Goal: Information Seeking & Learning: Understand process/instructions

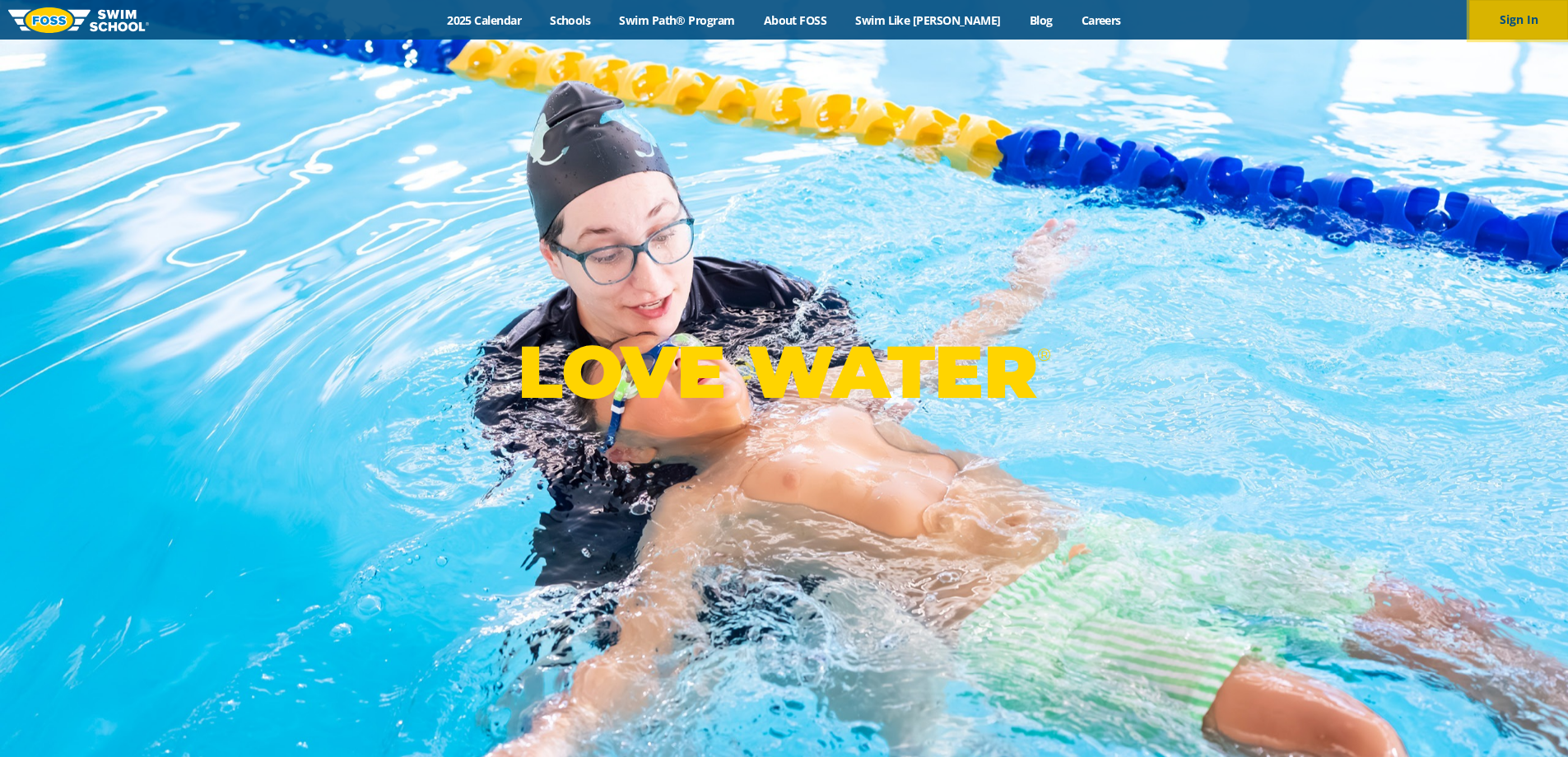
click at [1511, 18] on button "Sign In" at bounding box center [1518, 20] width 98 height 40
click at [720, 23] on link "Swim Path® Program" at bounding box center [677, 20] width 144 height 16
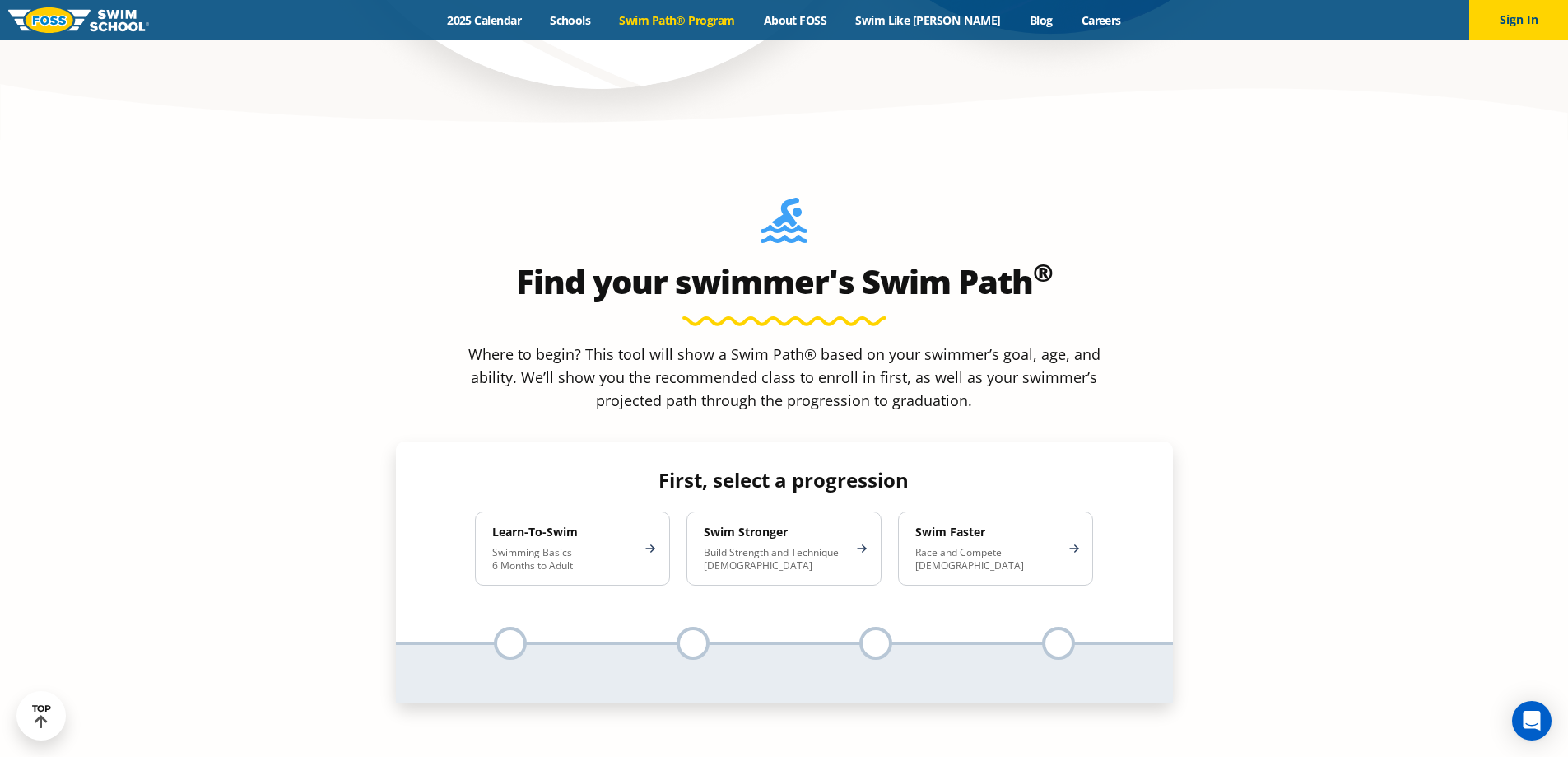
scroll to position [1482, 0]
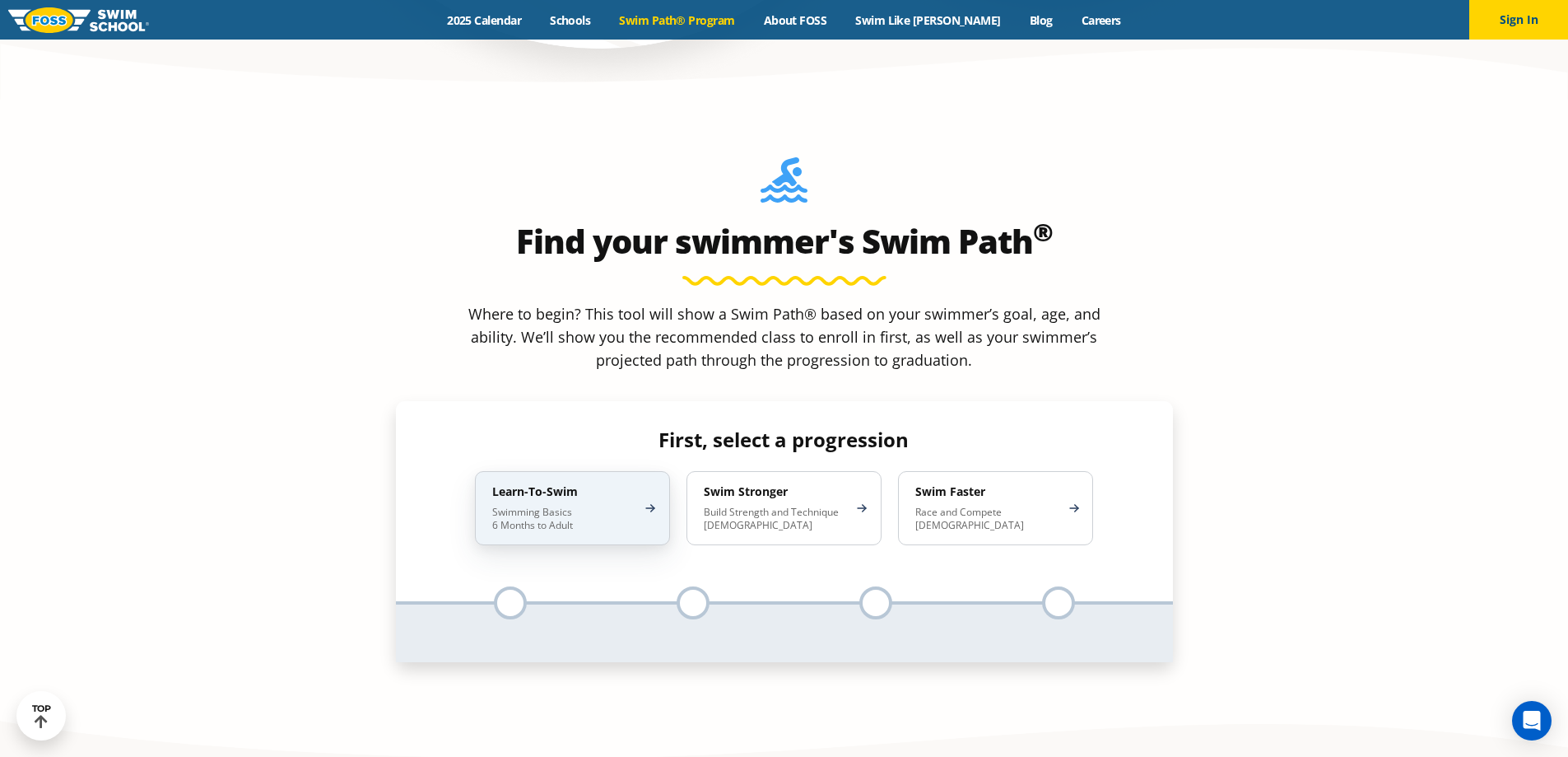
click at [624, 505] on p "Swimming Basics 6 Months to Adult" at bounding box center [565, 518] width 144 height 26
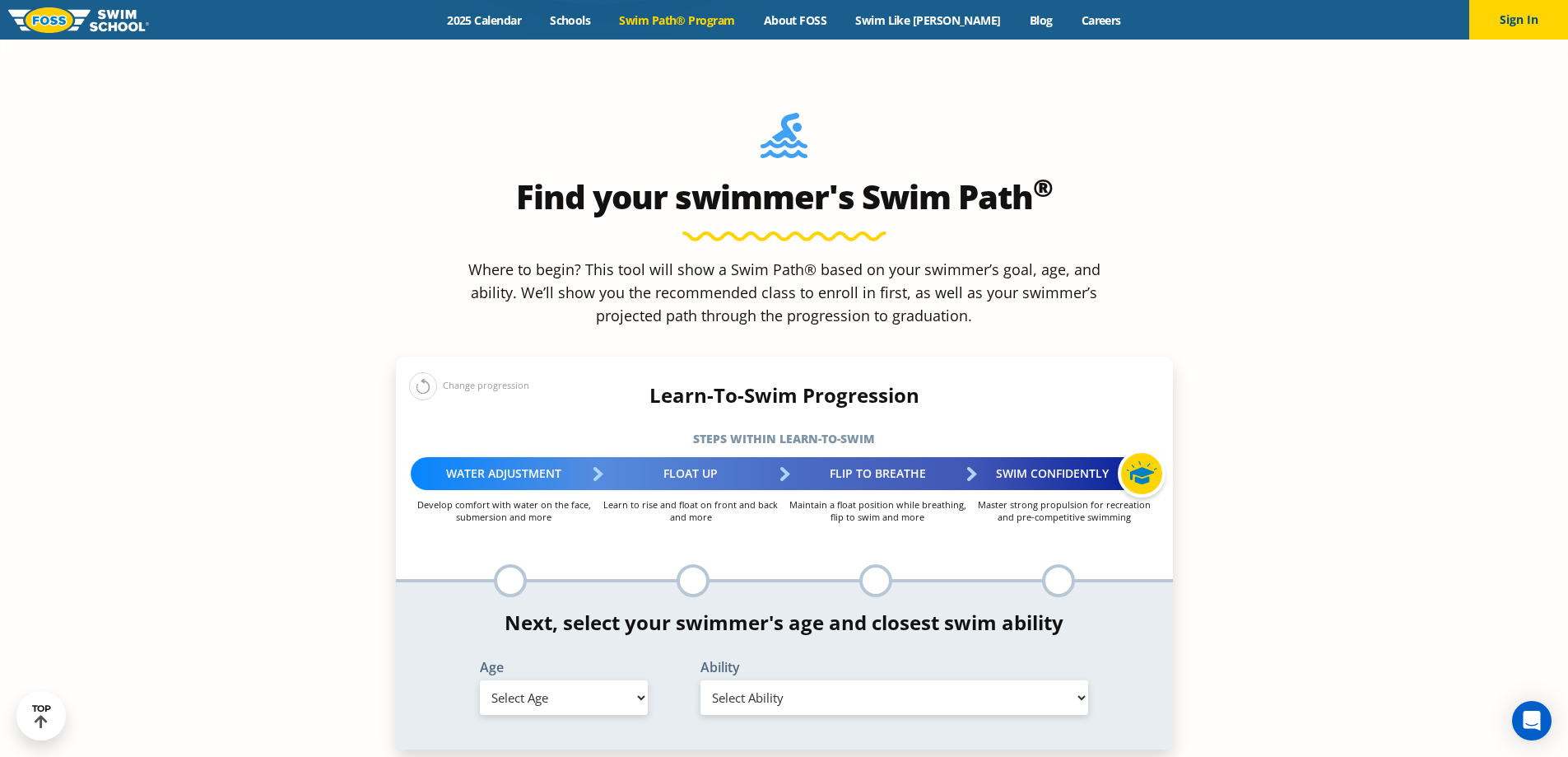
scroll to position [1565, 0]
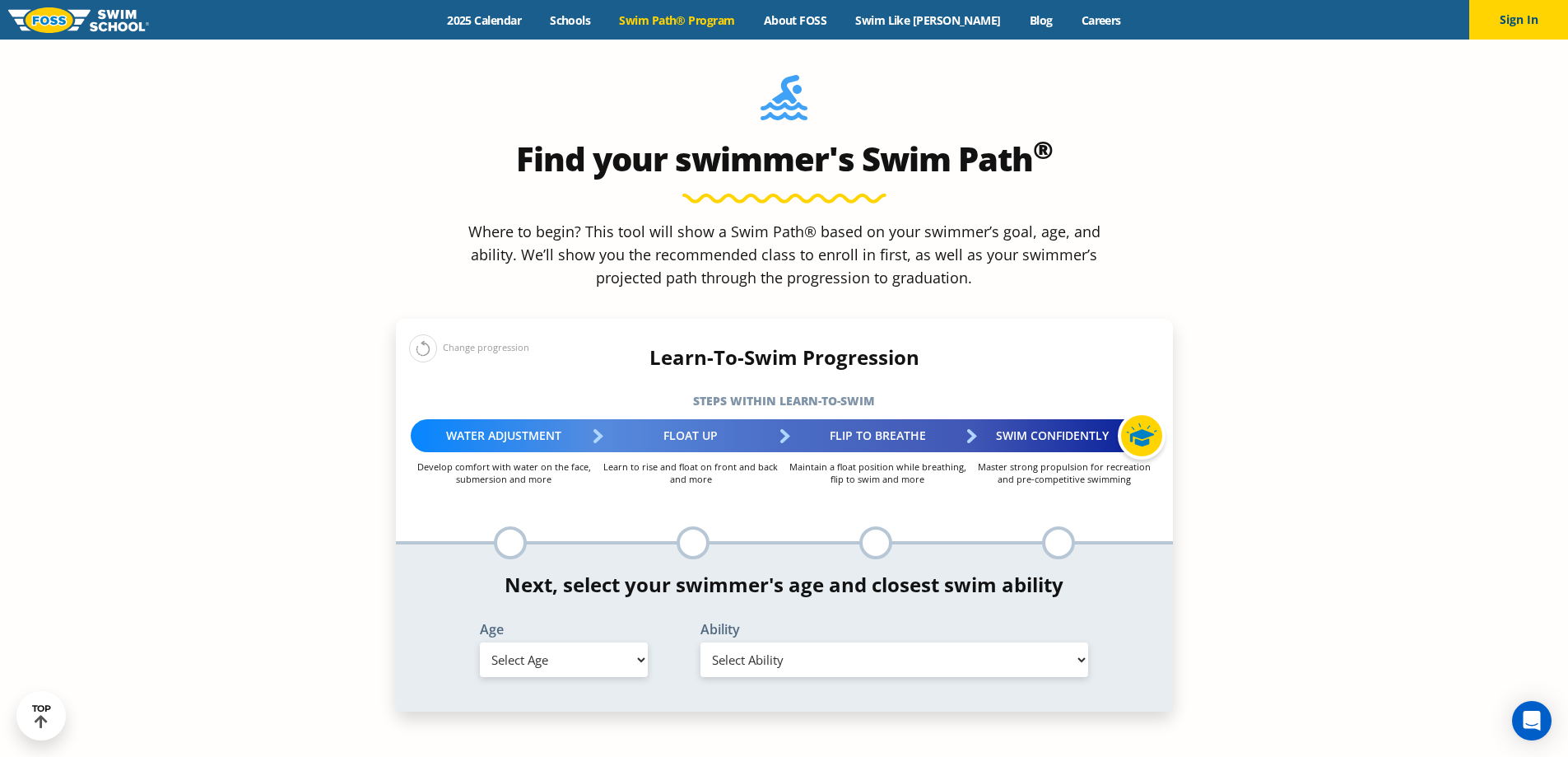
click at [633, 642] on select "Select Age 6 months - 1 year 1 year 2 years 3 years 4 years 5 years 6 years 7 y…" at bounding box center [564, 658] width 168 height 34
select select "5-years"
click at [480, 642] on select "Select Age 6 months - 1 year 1 year 2 years 3 years 4 years 5 years 6 years 7 y…" at bounding box center [564, 658] width 168 height 34
click at [827, 642] on select "Select Ability First in-water experience When in the water, reliant on a life j…" at bounding box center [894, 658] width 388 height 34
click at [700, 642] on select "Select Ability First in-water experience When in the water, reliant on a life j…" at bounding box center [894, 658] width 388 height 34
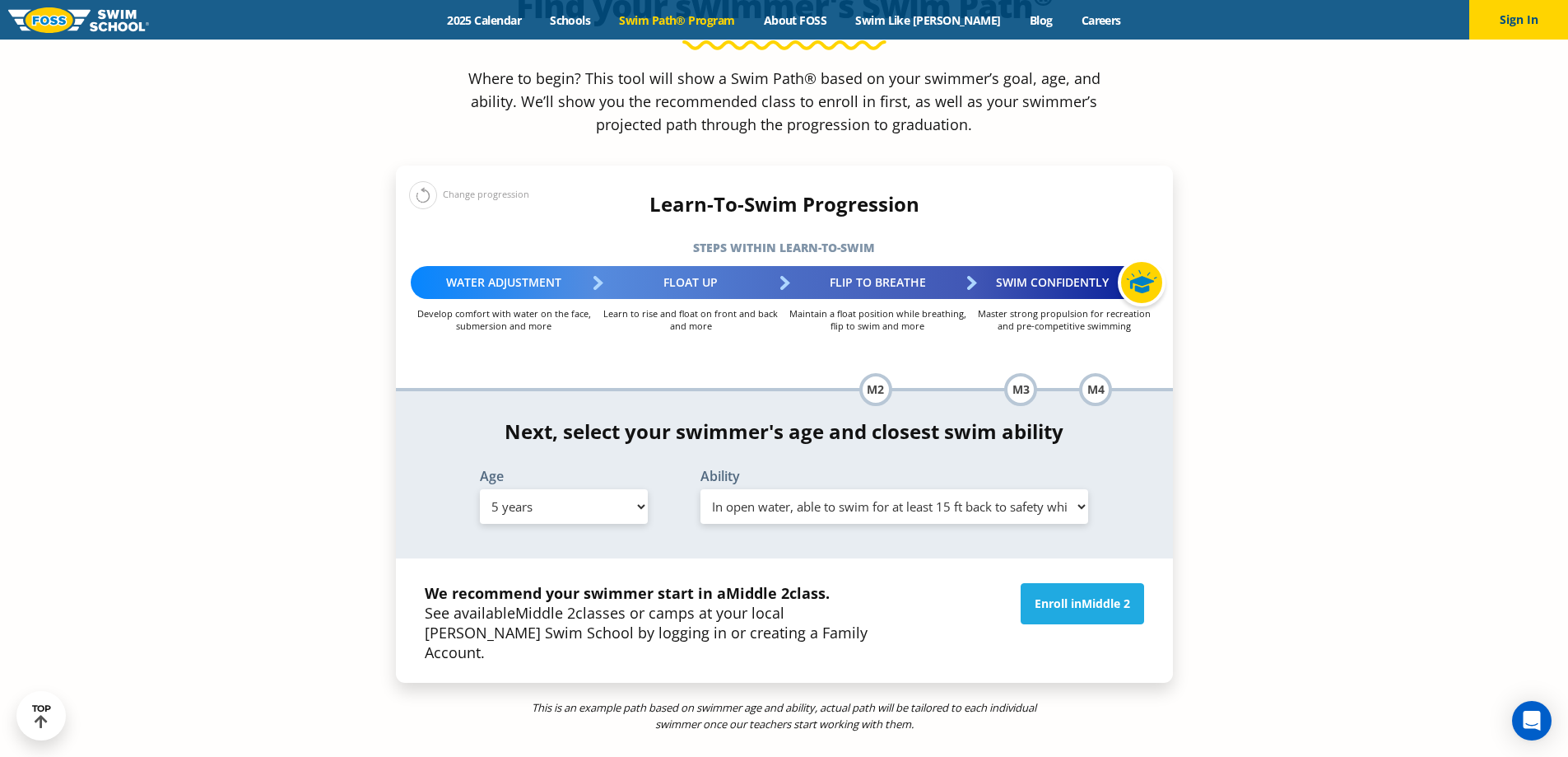
scroll to position [1729, 0]
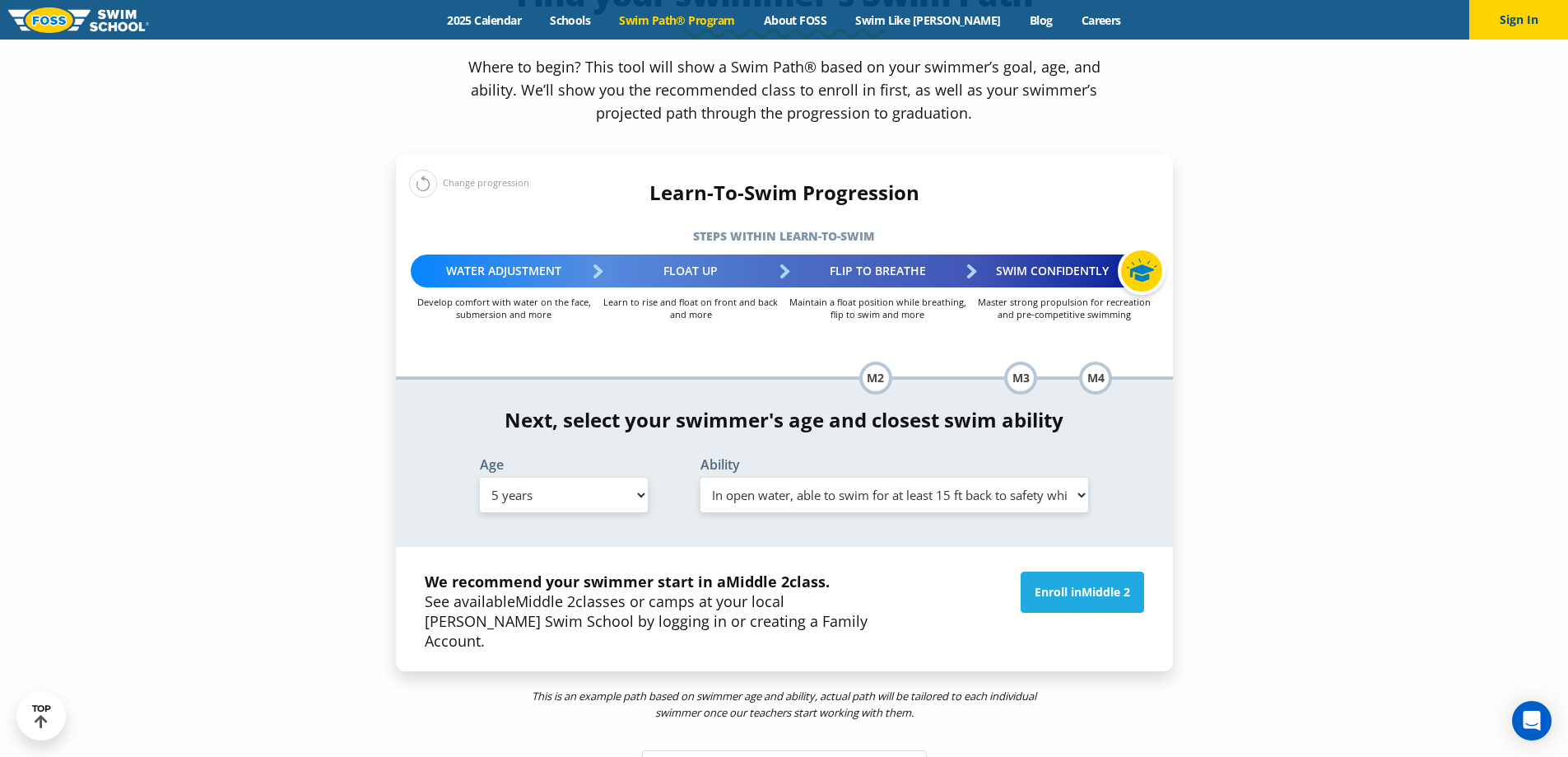
click at [1063, 478] on select "Select Ability First in-water experience When in the water, reliant on a life j…" at bounding box center [894, 495] width 388 height 34
click at [700, 478] on select "Select Ability First in-water experience When in the water, reliant on a life j…" at bounding box center [894, 495] width 388 height 34
click at [900, 478] on select "Select Ability First in-water experience When in the water, reliant on a life j…" at bounding box center [894, 495] width 388 height 34
click at [700, 478] on select "Select Ability First in-water experience When in the water, reliant on a life j…" at bounding box center [894, 495] width 388 height 34
click at [914, 478] on select "Select Ability First in-water experience When in the water, reliant on a life j…" at bounding box center [894, 495] width 388 height 34
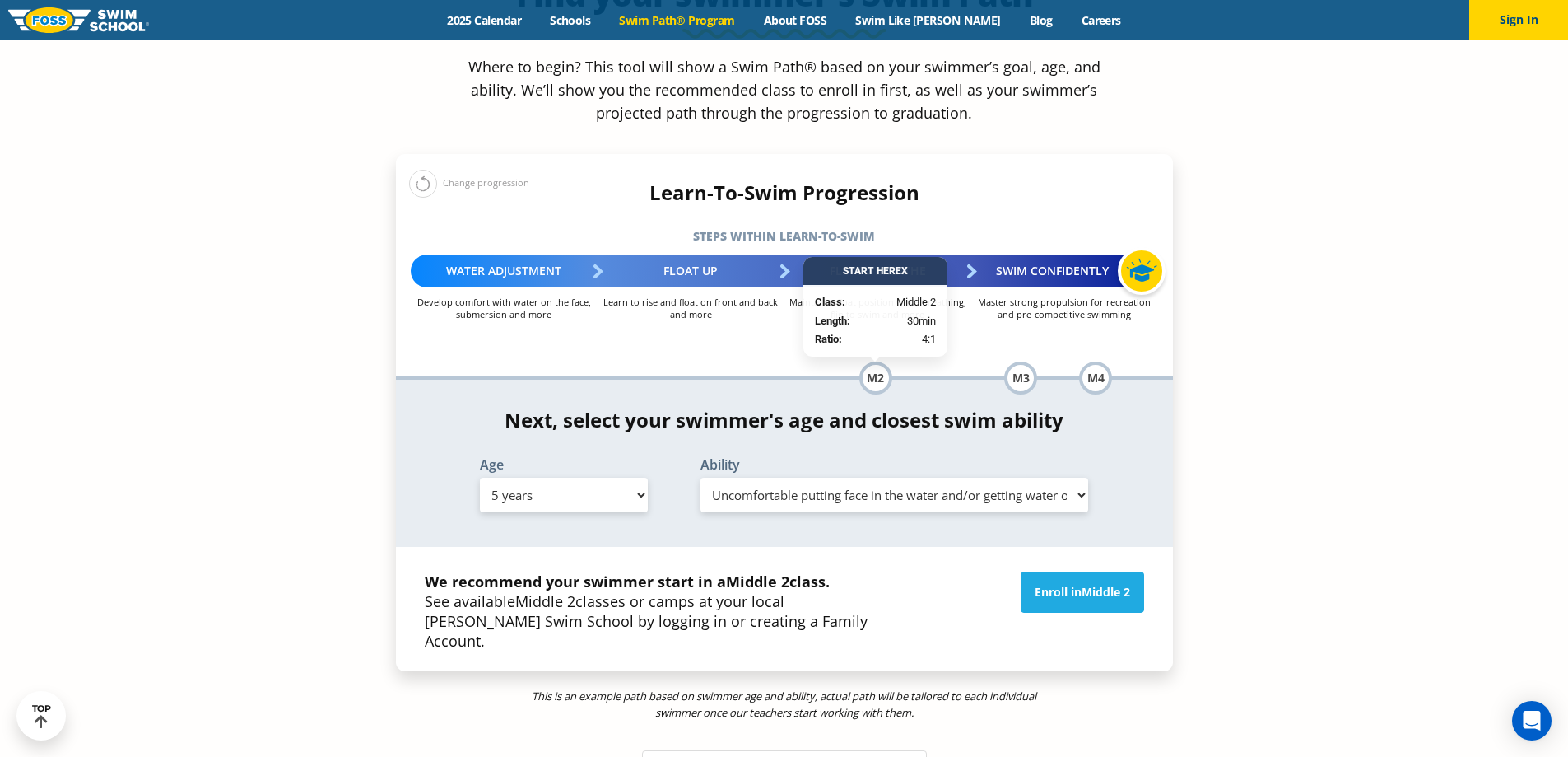
click at [700, 478] on select "Select Ability First in-water experience When in the water, reliant on a life j…" at bounding box center [894, 495] width 388 height 34
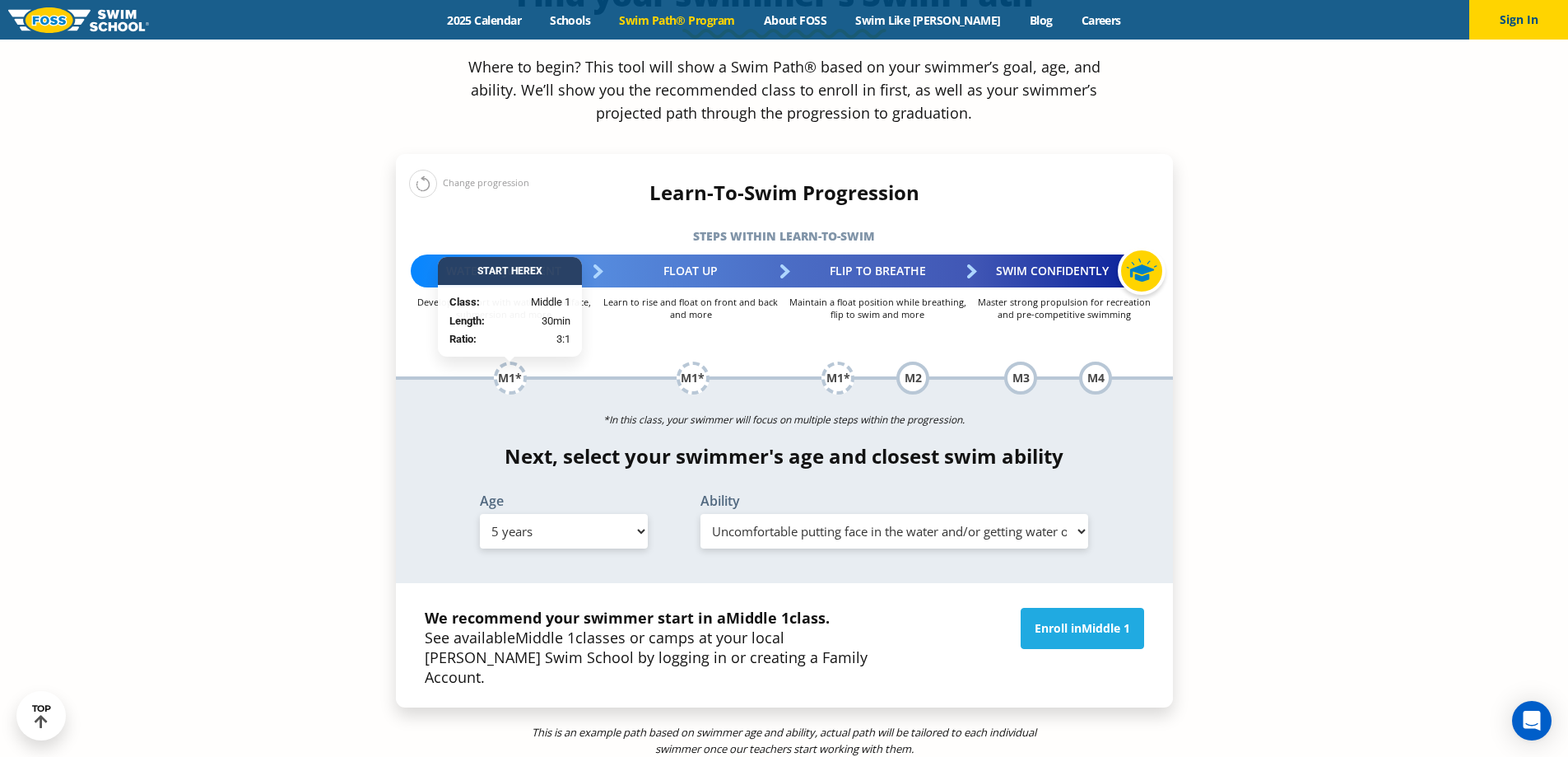
click at [898, 514] on select "Select Ability First in-water experience When in the water, reliant on a life j…" at bounding box center [894, 531] width 388 height 34
select select "5-years-in-open-water-able-to-swim-for-at-least-15-ft-back-to-safety-while-flip…"
click at [700, 514] on select "Select Ability First in-water experience When in the water, reliant on a life j…" at bounding box center [894, 531] width 388 height 34
click at [626, 514] on select "Select Age 6 months - 1 year 1 year 2 years 3 years 4 years 5 years 6 years 7 y…" at bounding box center [564, 531] width 168 height 34
select select "4-years"
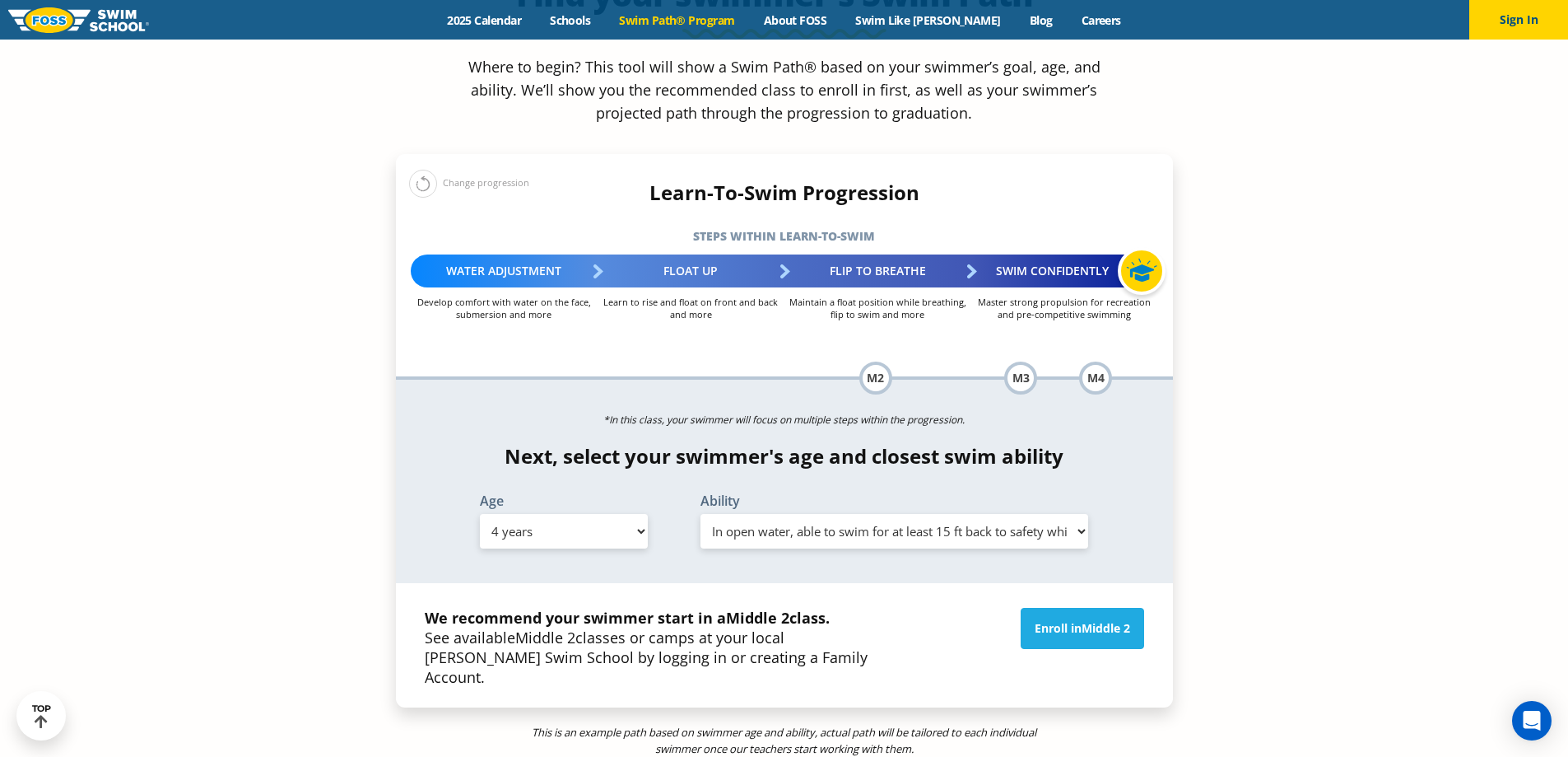
click at [480, 514] on select "Select Age 6 months - 1 year 1 year 2 years 3 years 4 years 5 years 6 years 7 y…" at bounding box center [564, 531] width 168 height 34
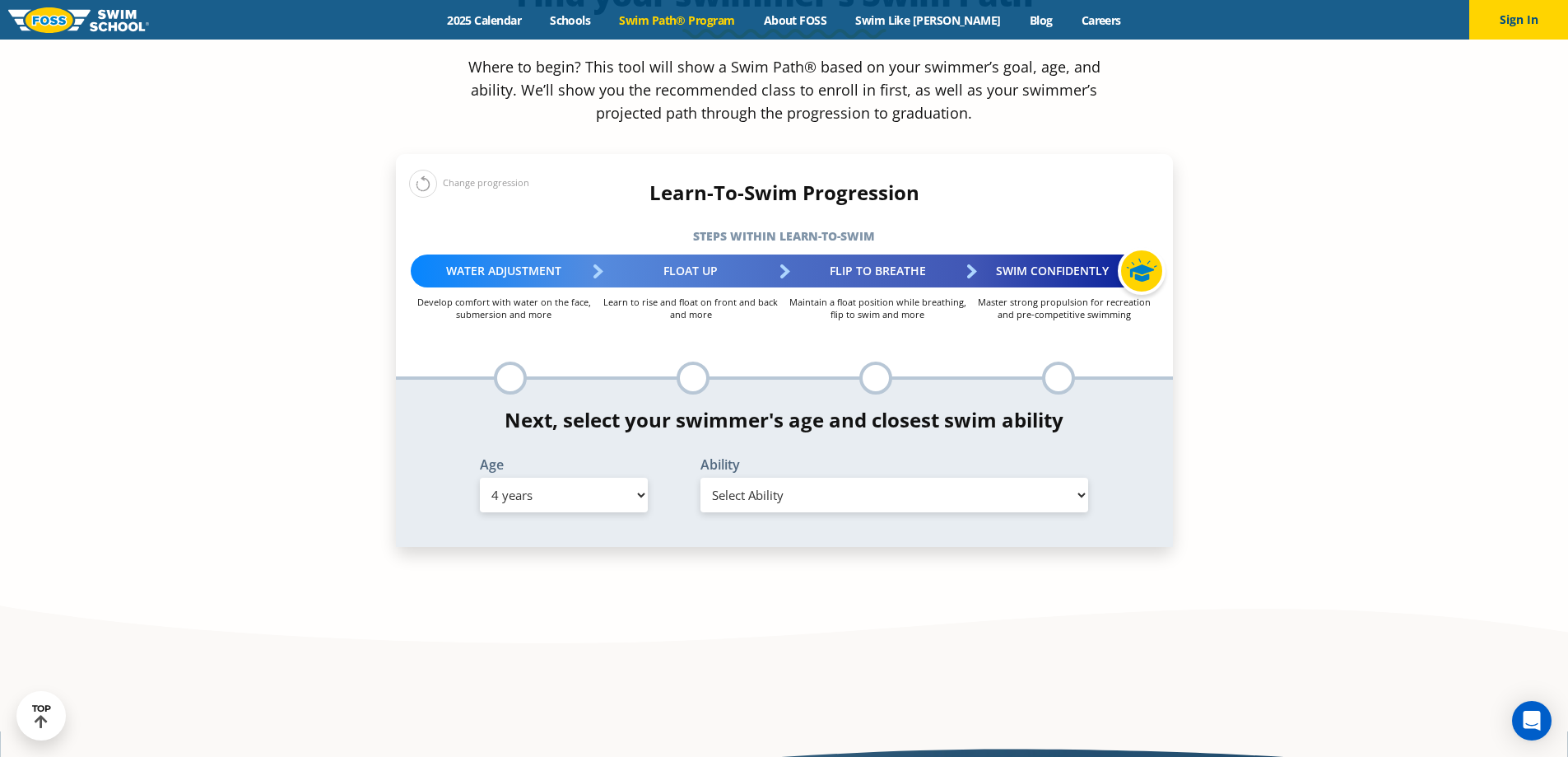
click at [842, 478] on select "Select Ability First in-water experience When in the water, reliant on a life j…" at bounding box center [894, 495] width 388 height 34
select select "4-years-in-open-water-able-to-swim-for-at-least-15-ft-back-to-safety-while-flip…"
click at [700, 478] on select "Select Ability First in-water experience When in the water, reliant on a life j…" at bounding box center [894, 495] width 388 height 34
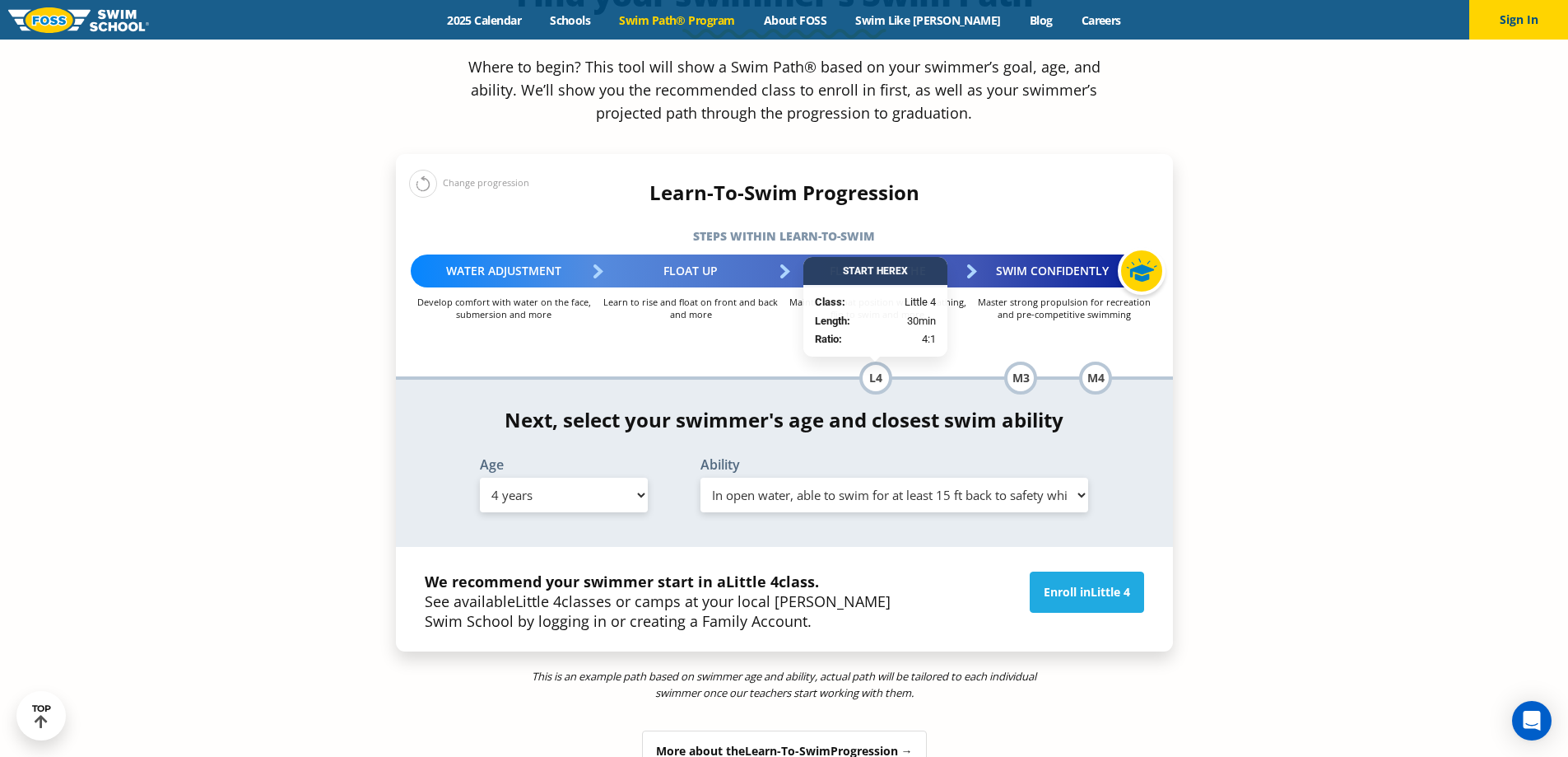
click at [1075, 478] on select "Select Ability First in-water experience When in the water, reliant on a life j…" at bounding box center [894, 495] width 388 height 34
click at [649, 458] on div "Age Select Age 6 months - 1 year 1 year 2 years 3 years 4 years 5 years 6 years…" at bounding box center [564, 485] width 204 height 55
click at [639, 478] on select "Select Age 6 months - 1 year 1 year 2 years 3 years 4 years 5 years 6 years 7 y…" at bounding box center [564, 495] width 168 height 34
select select "5-years"
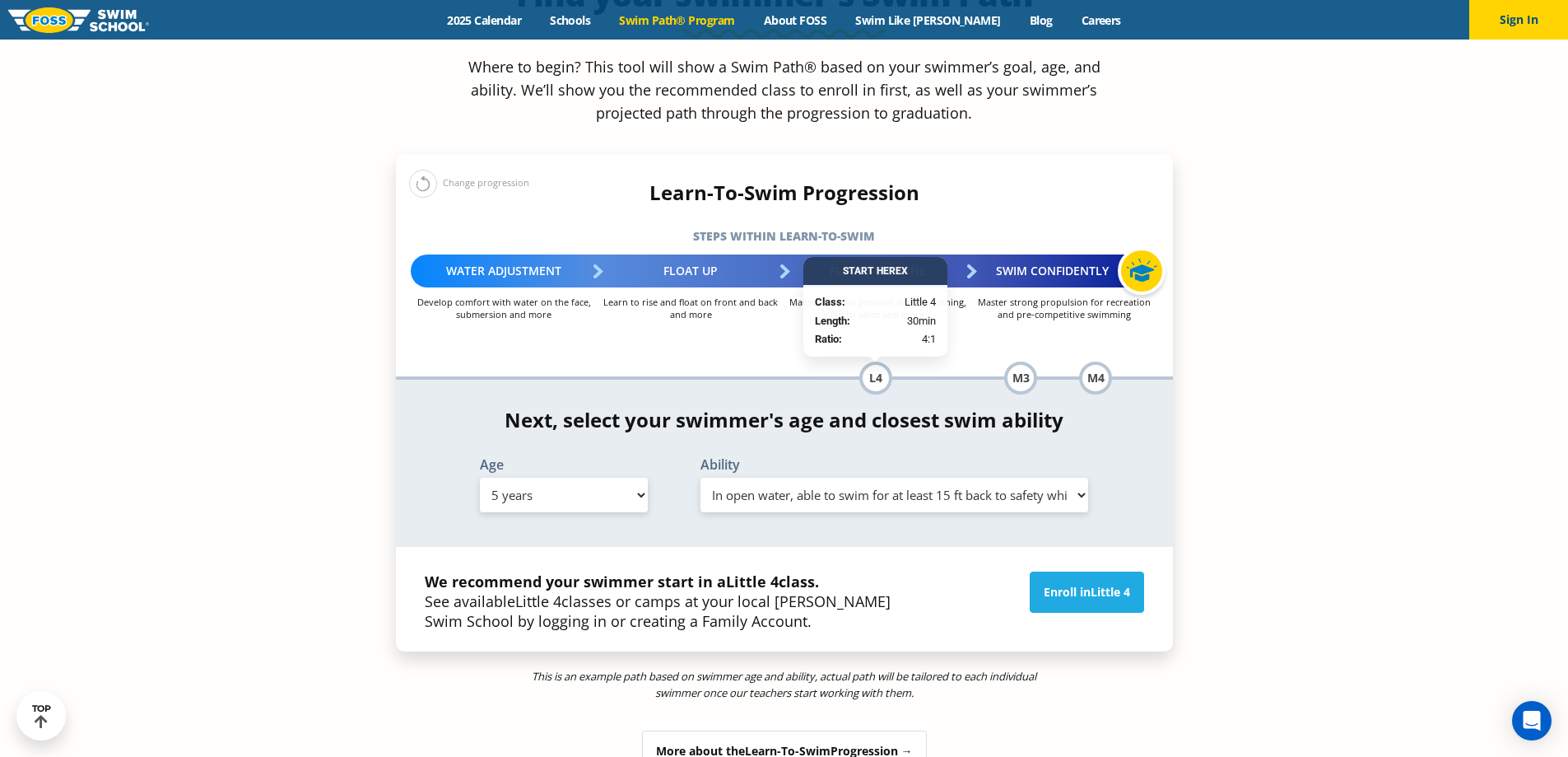
click at [480, 478] on select "Select Age 6 months - 1 year 1 year 2 years 3 years 4 years 5 years 6 years 7 y…" at bounding box center [564, 495] width 168 height 34
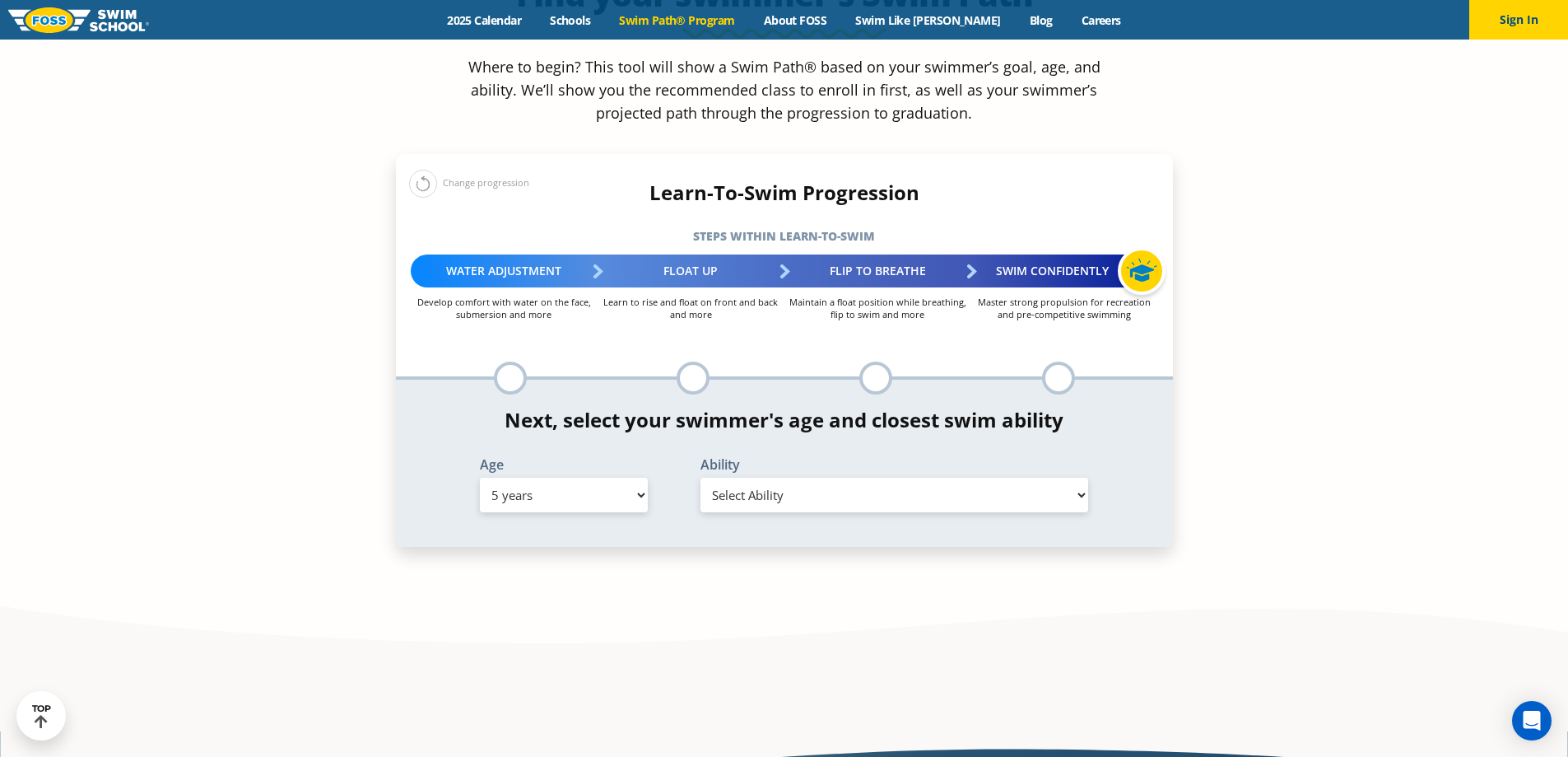
click at [858, 478] on select "Select Ability First in-water experience When in the water, reliant on a life j…" at bounding box center [894, 495] width 388 height 34
select select "5-years-in-open-water-able-to-swim-for-at-least-15-ft-back-to-safety-while-flip…"
click at [700, 478] on select "Select Ability First in-water experience When in the water, reliant on a life j…" at bounding box center [894, 495] width 388 height 34
